Goal: Task Accomplishment & Management: Complete application form

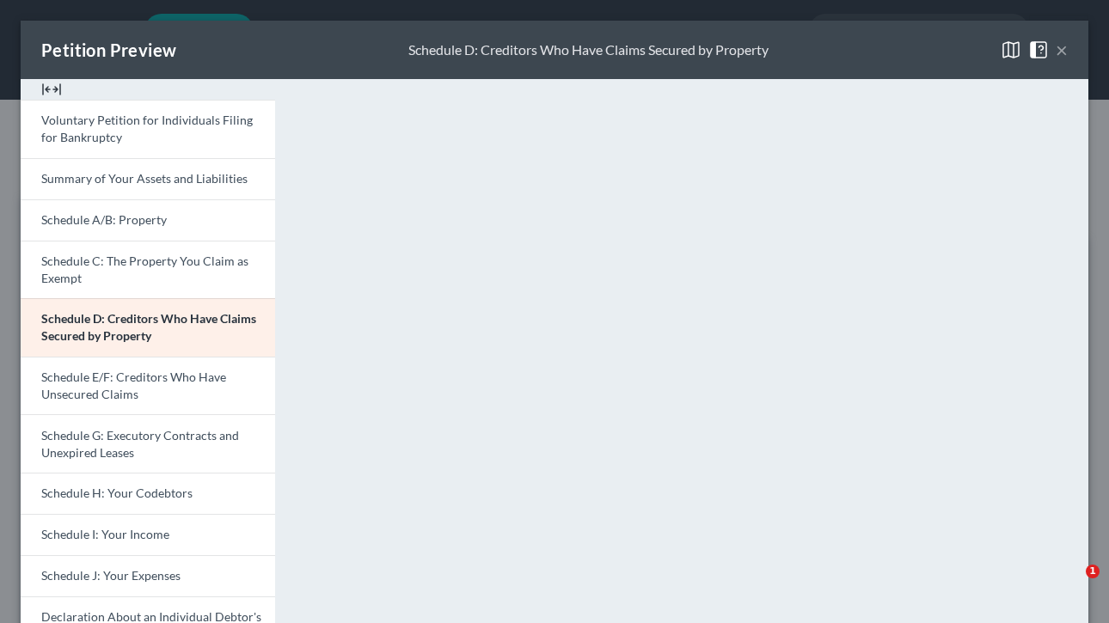
select select "2"
select select "0"
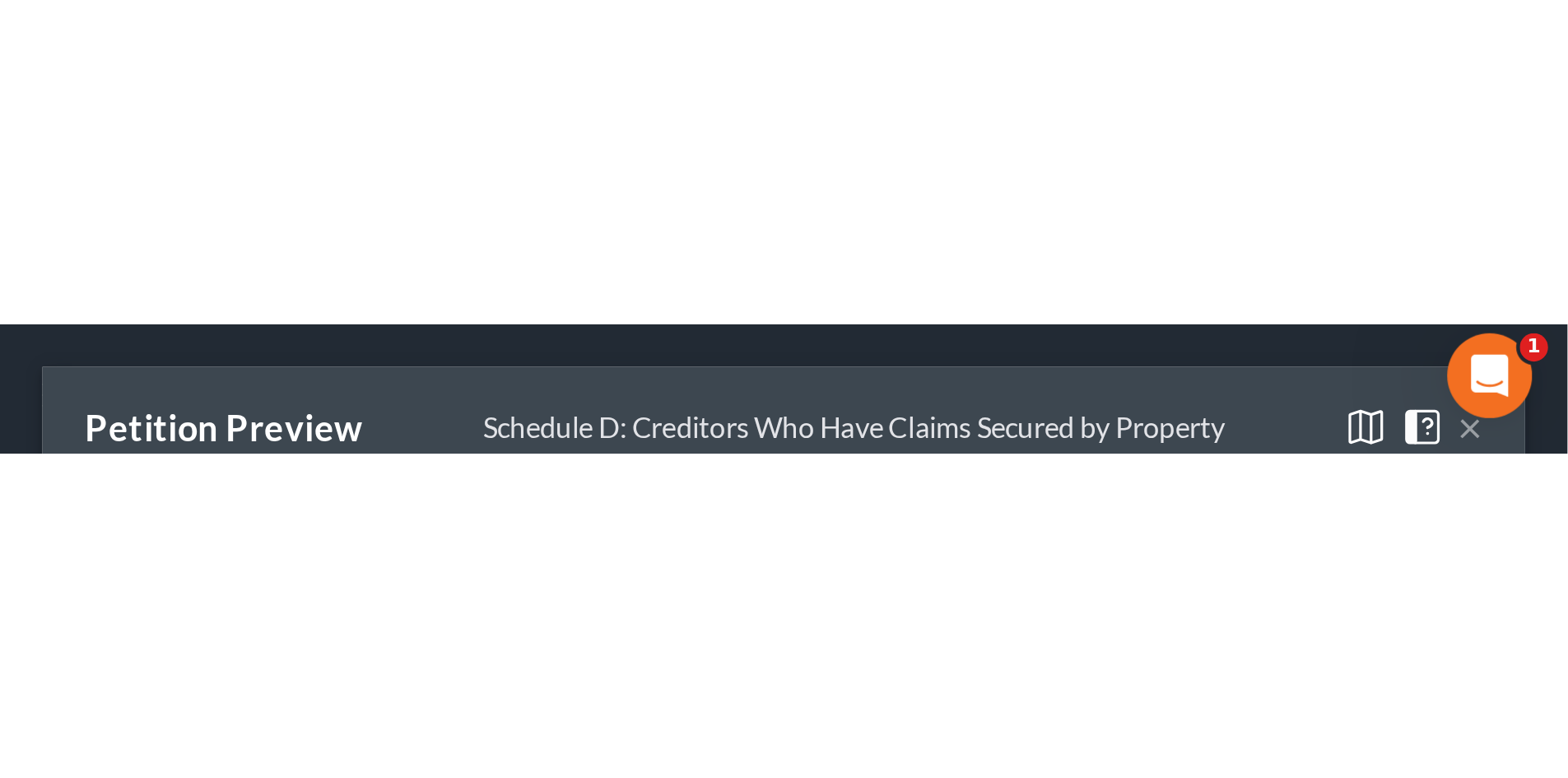
scroll to position [7, 0]
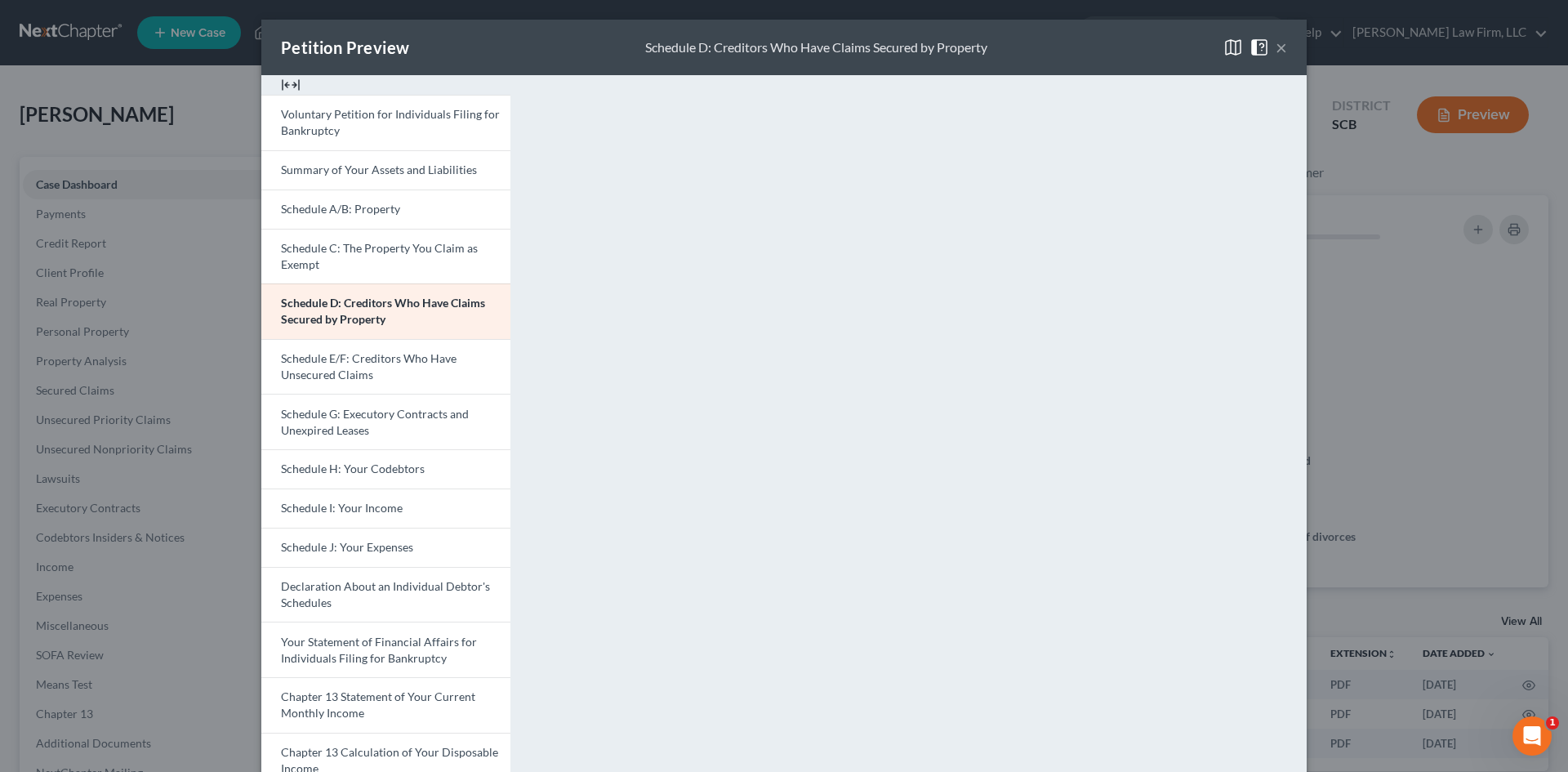
click at [1053, 49] on button "×" at bounding box center [1282, 48] width 11 height 20
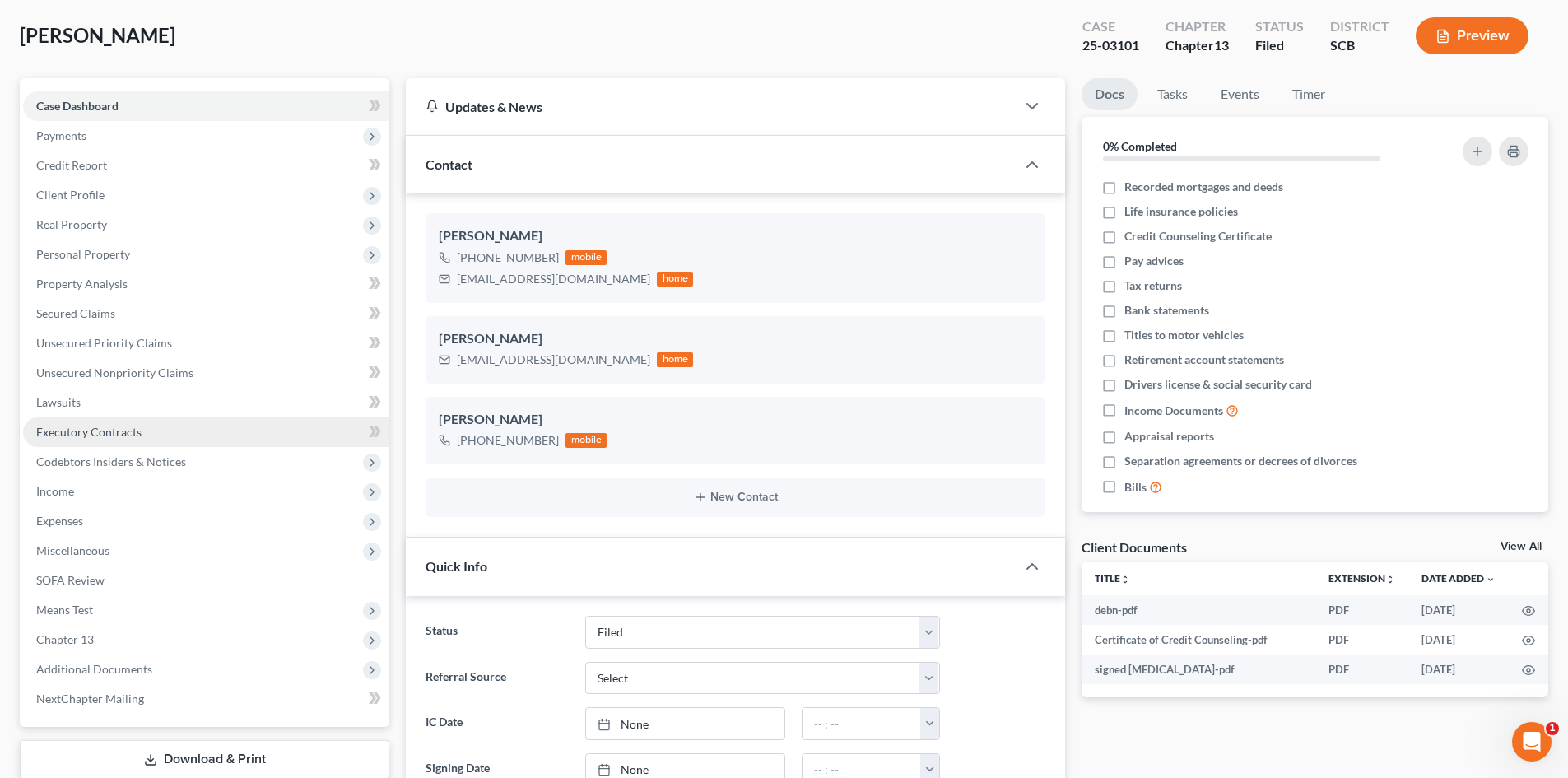
scroll to position [0, 0]
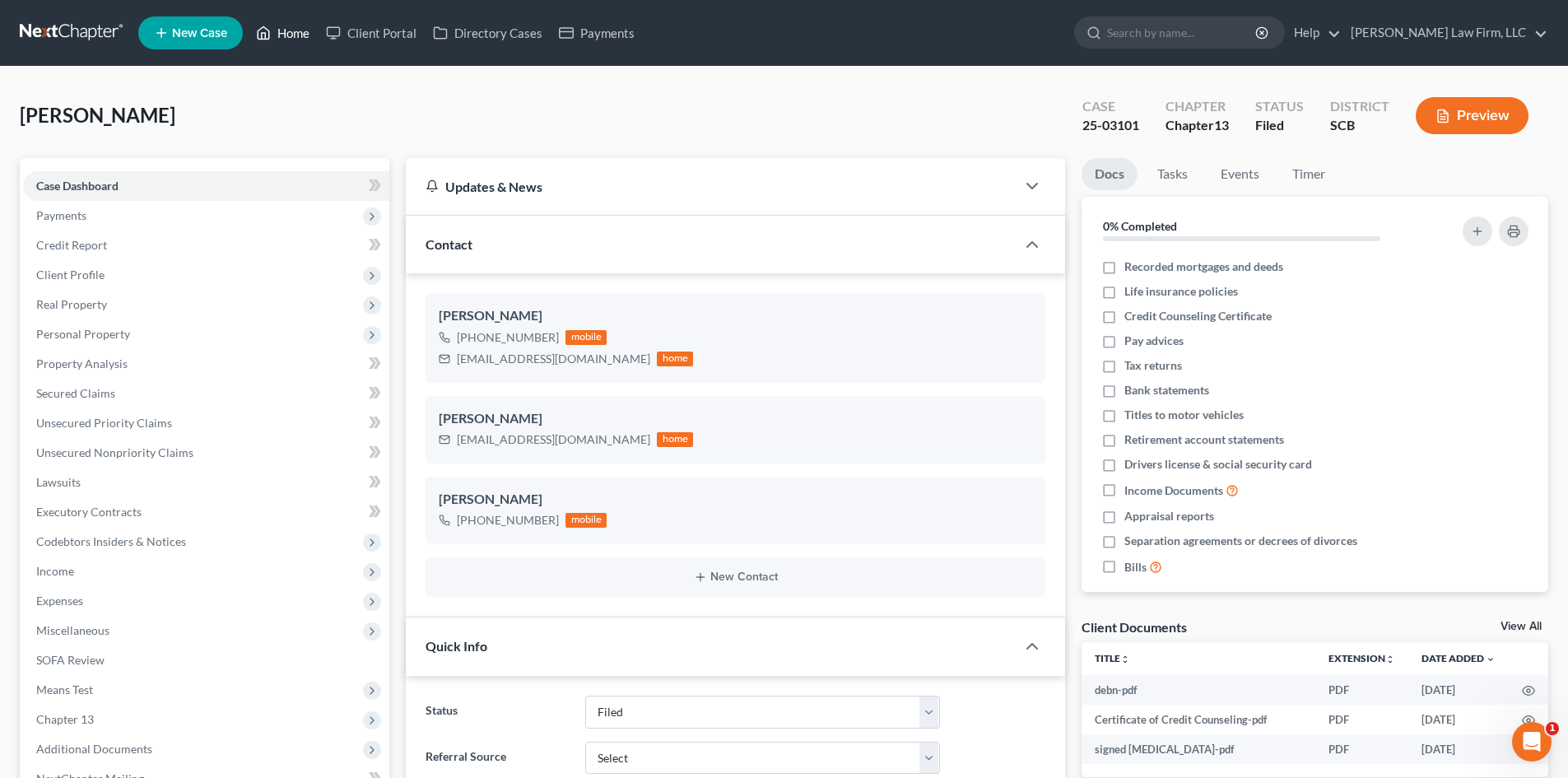
drag, startPoint x: 284, startPoint y: 25, endPoint x: 294, endPoint y: 32, distance: 12.2
click at [284, 25] on link "Home" at bounding box center [283, 33] width 70 height 30
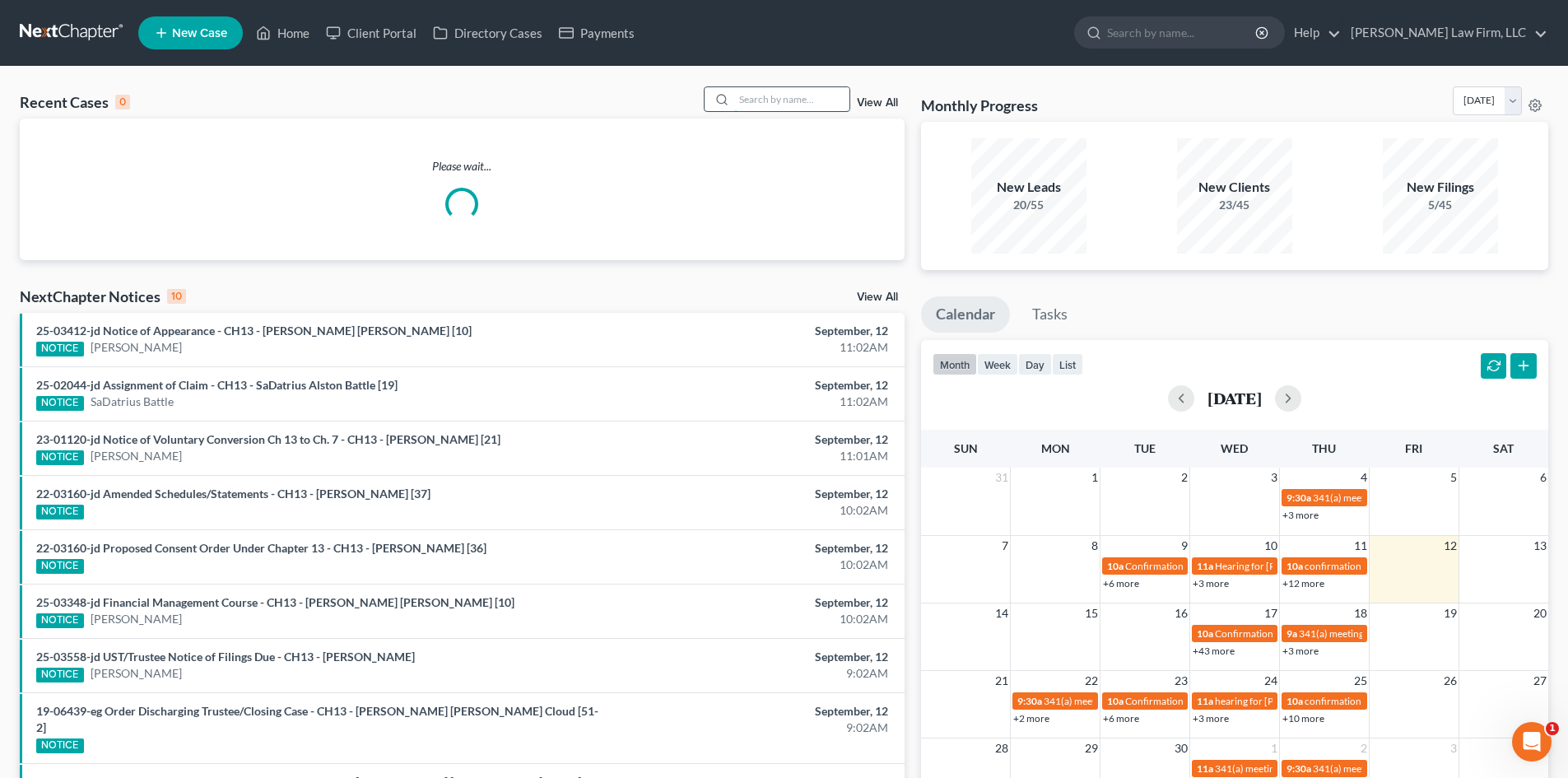
click at [765, 90] on input "search" at bounding box center [792, 99] width 115 height 24
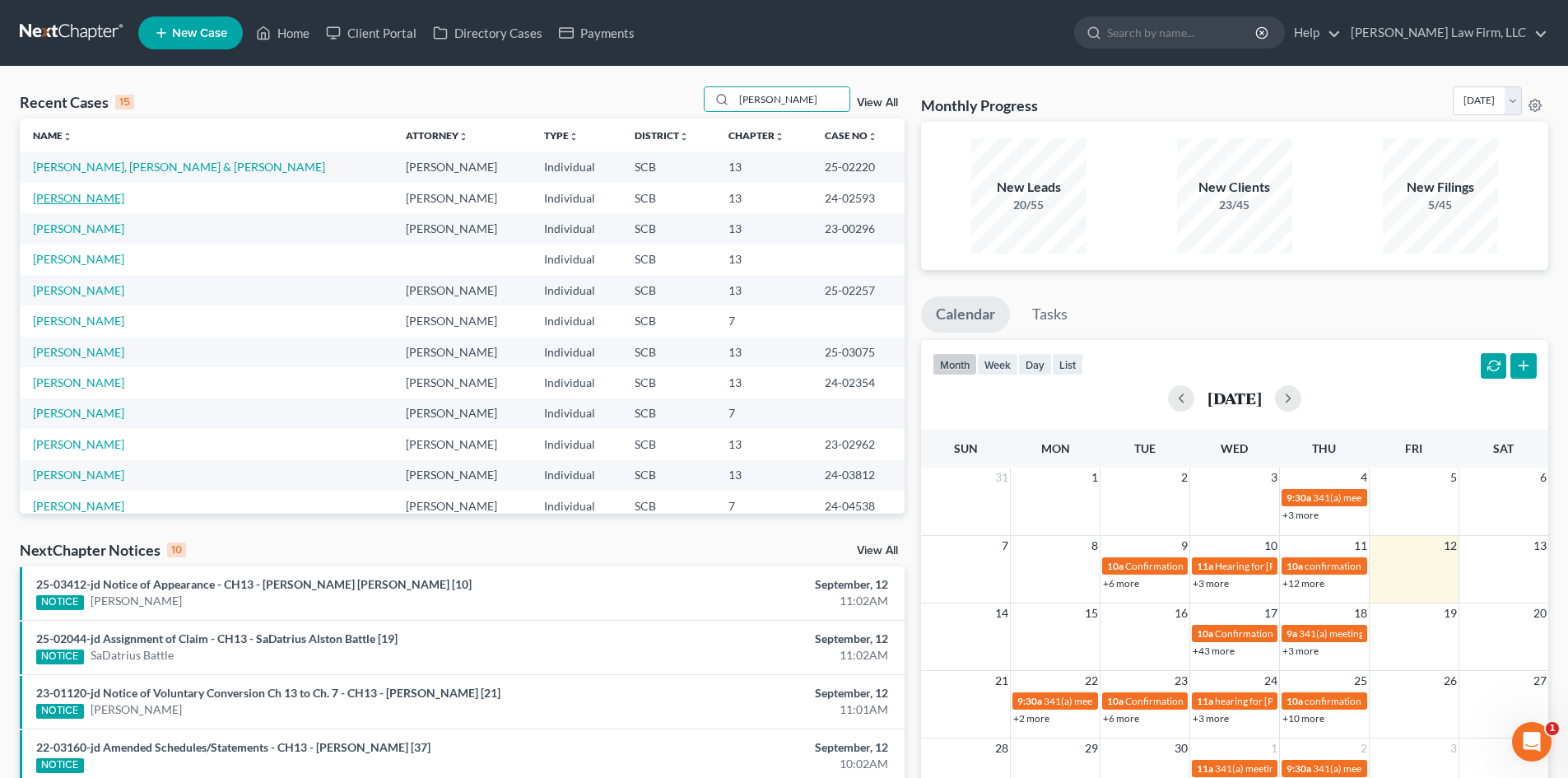
type input "[PERSON_NAME]"
click at [80, 194] on link "[PERSON_NAME]" at bounding box center [78, 197] width 91 height 14
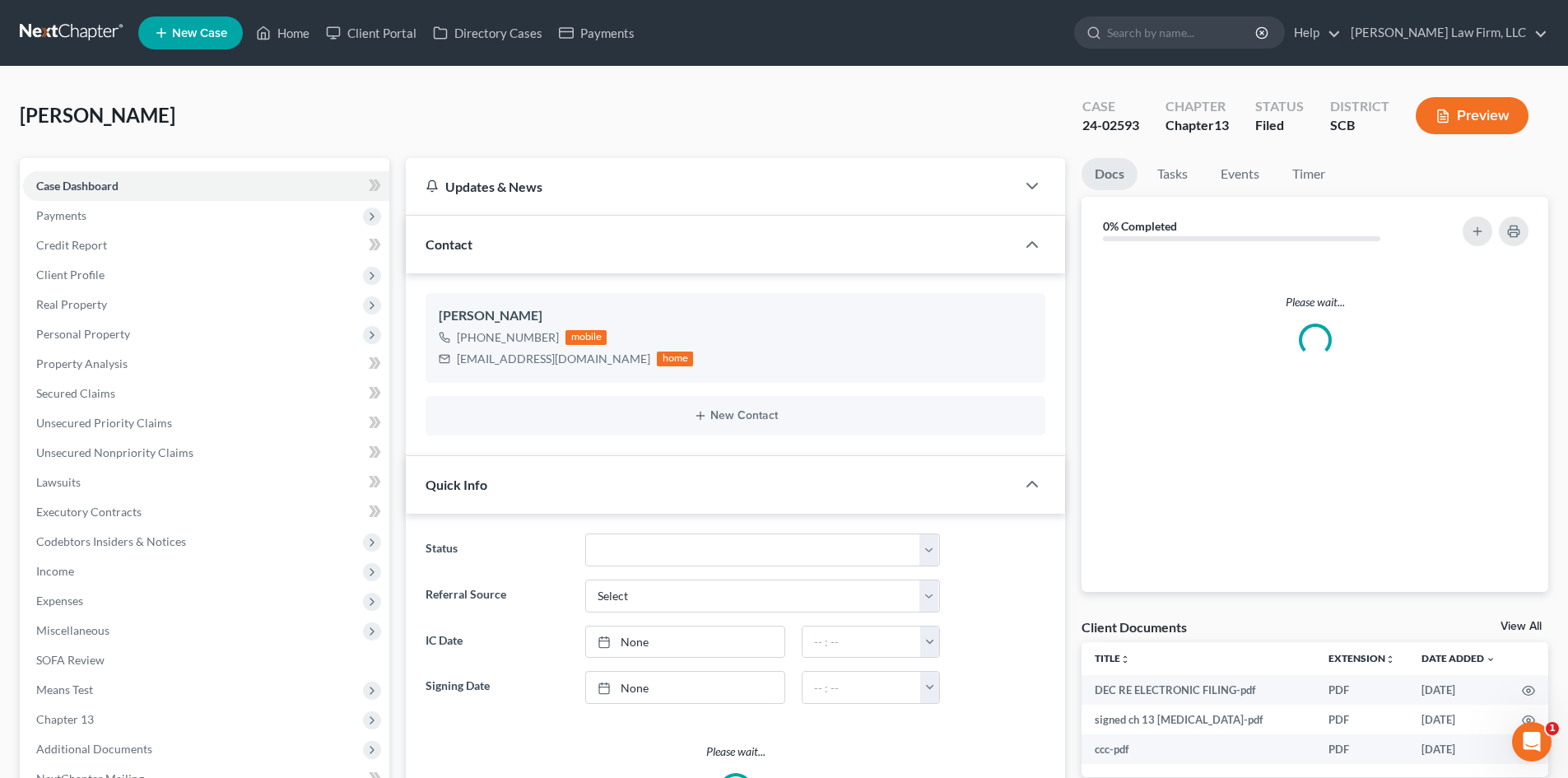
select select "0"
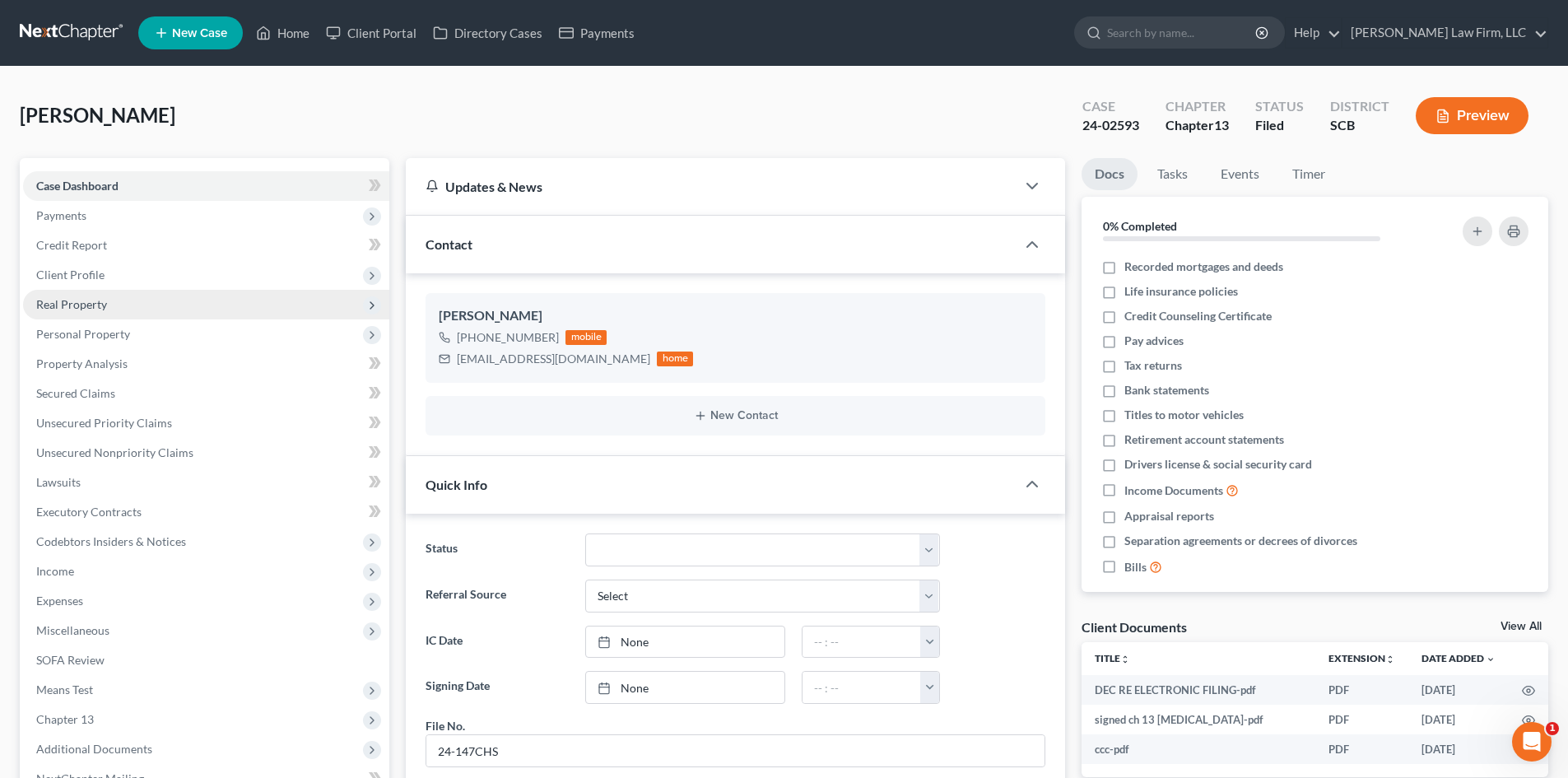
scroll to position [529, 0]
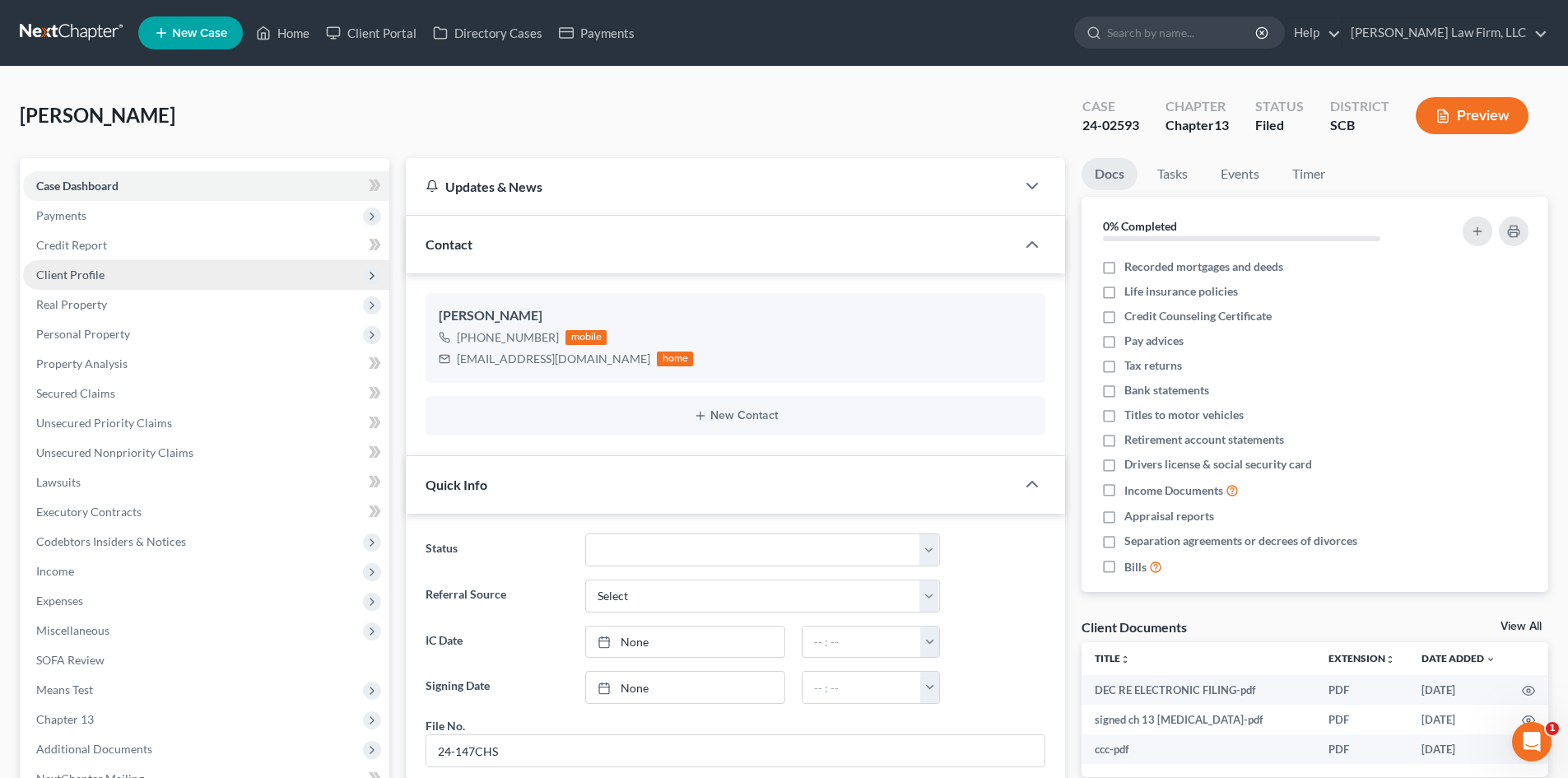
click at [113, 268] on span "Client Profile" at bounding box center [206, 275] width 367 height 30
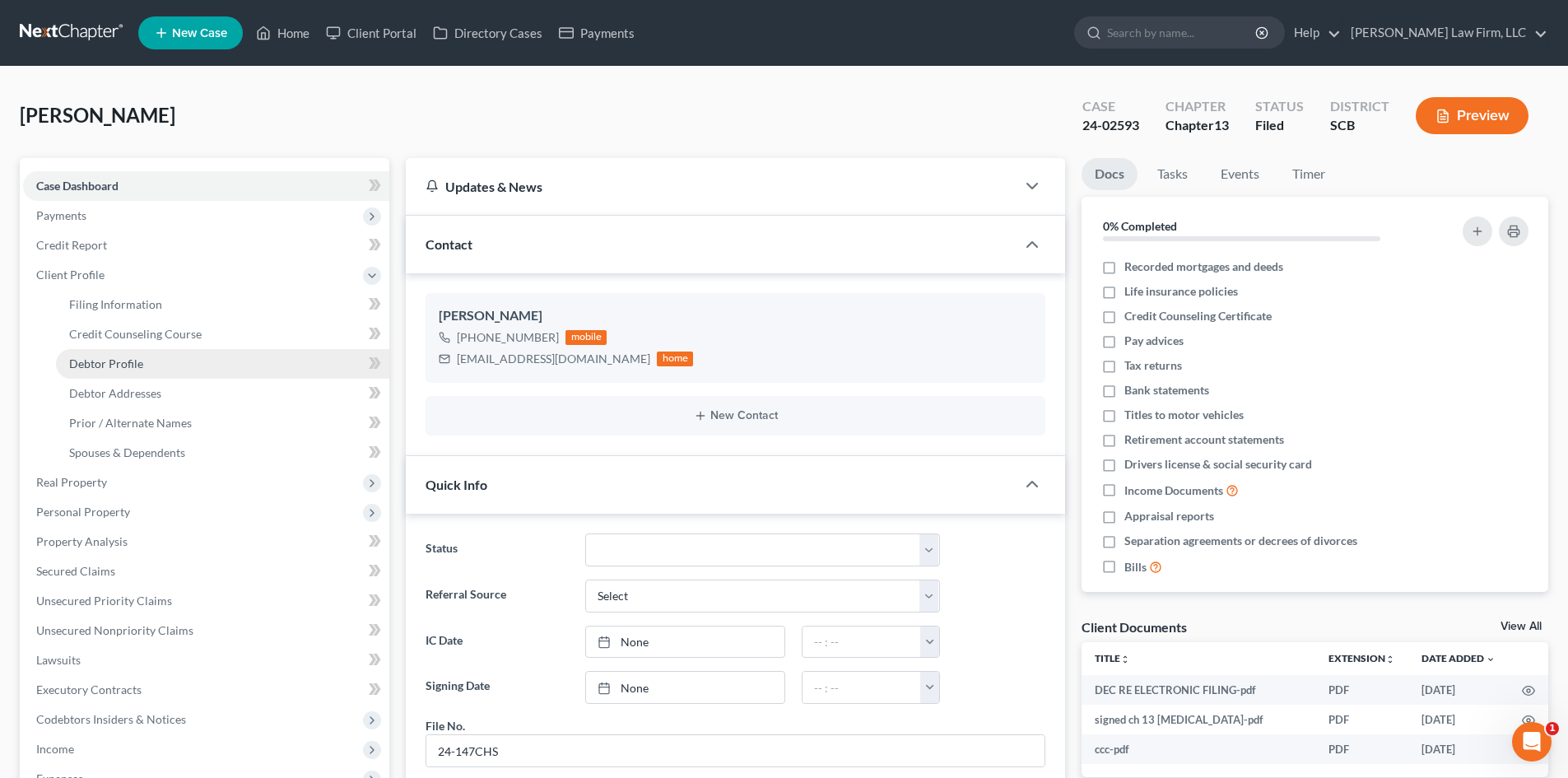
click at [139, 361] on span "Debtor Profile" at bounding box center [105, 363] width 74 height 14
select select "1"
select select "0"
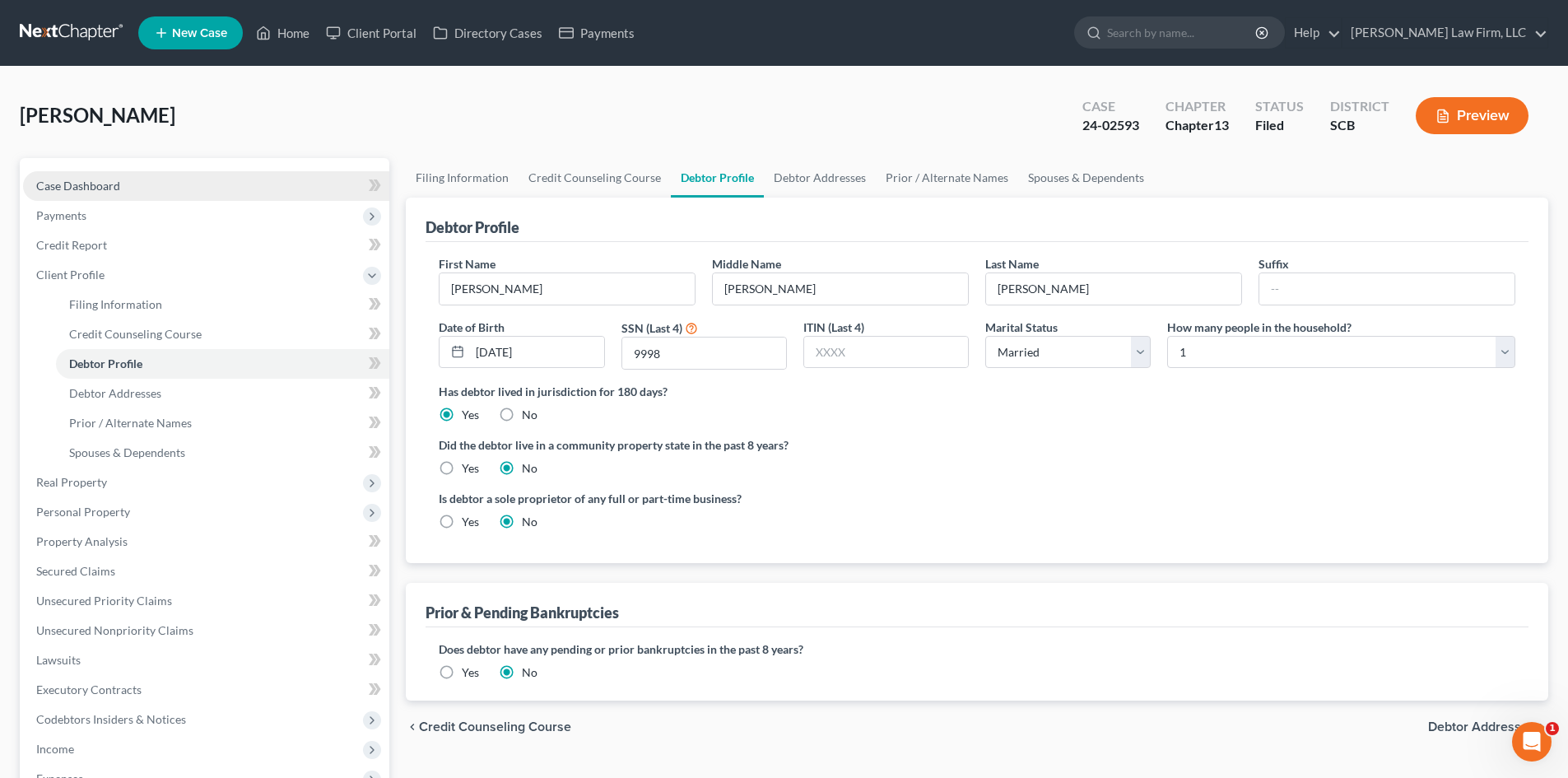
click at [76, 176] on link "Case Dashboard" at bounding box center [206, 186] width 367 height 30
select select "0"
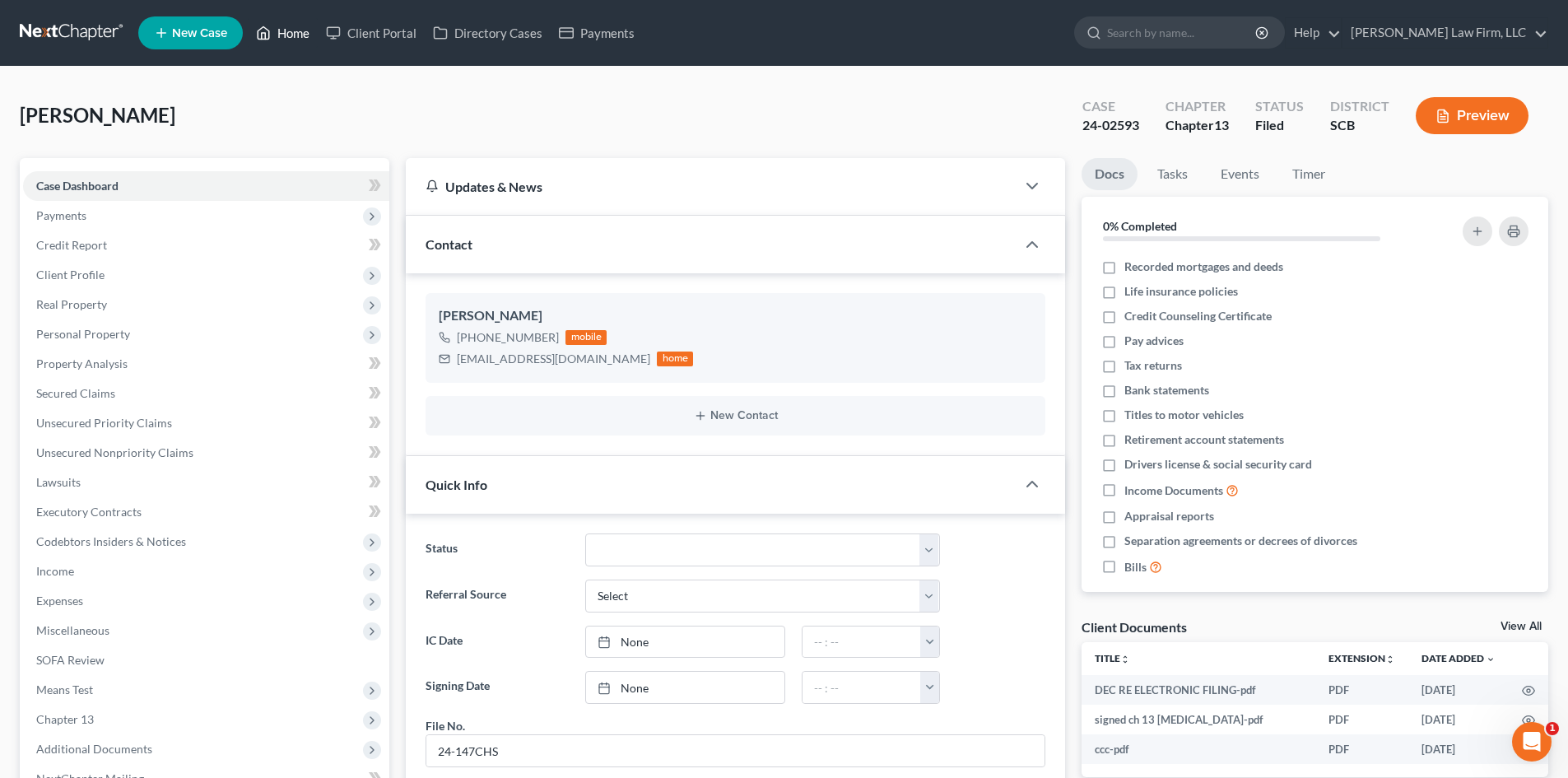
click at [311, 25] on link "Home" at bounding box center [283, 33] width 70 height 30
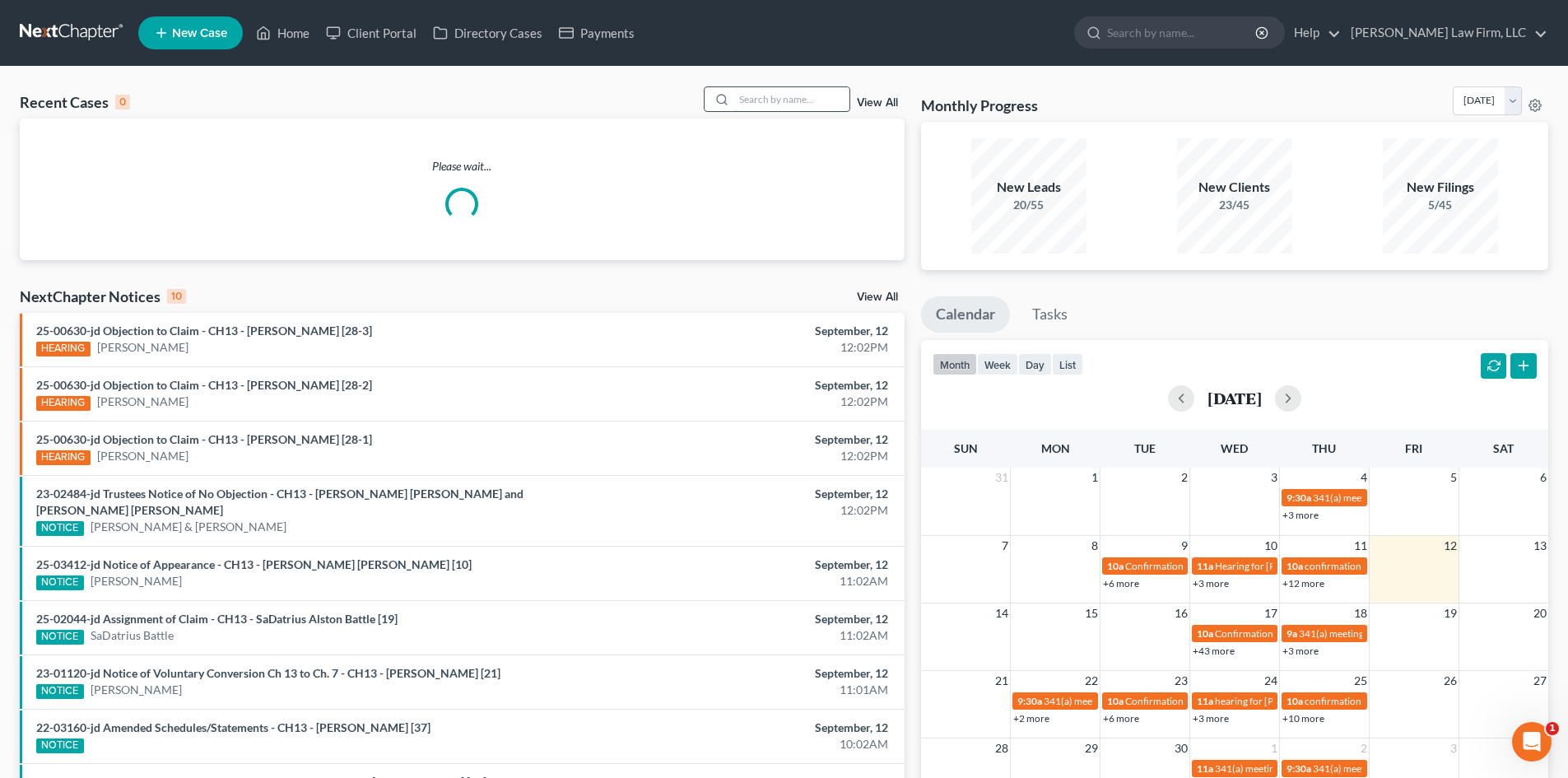
click at [769, 100] on input "search" at bounding box center [792, 99] width 115 height 24
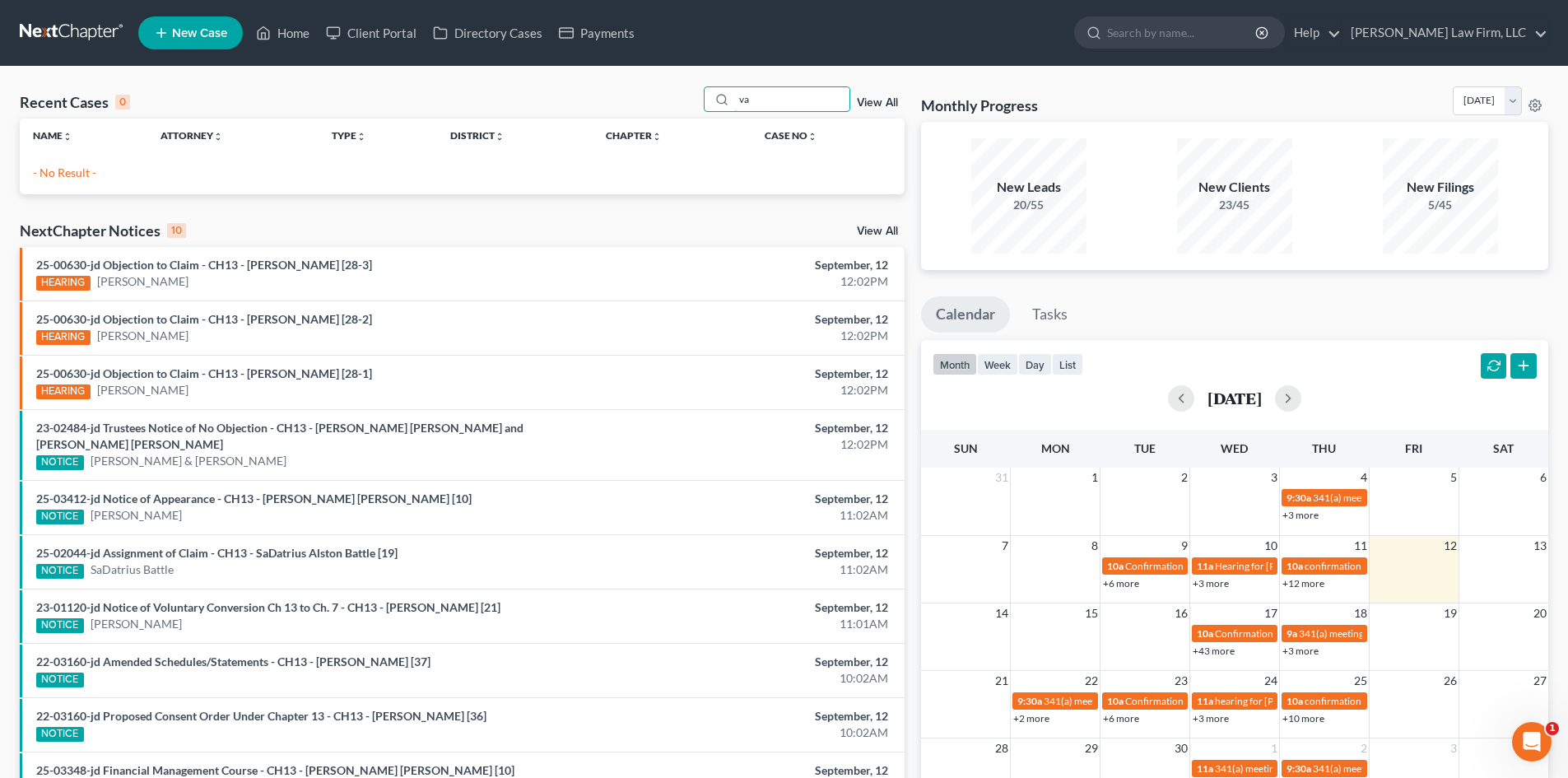
type input "v"
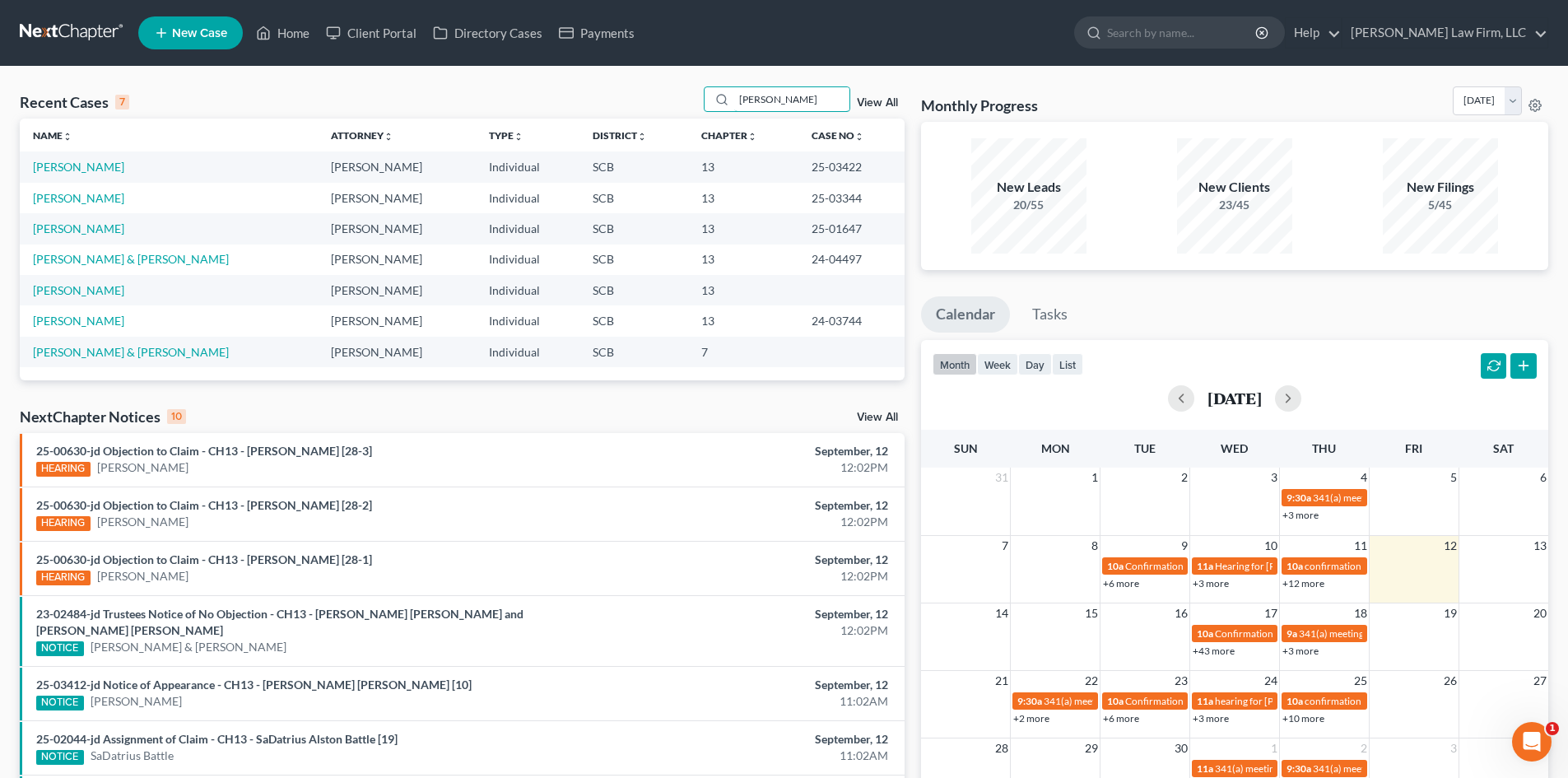
type input "[PERSON_NAME]"
